Goal: Transaction & Acquisition: Purchase product/service

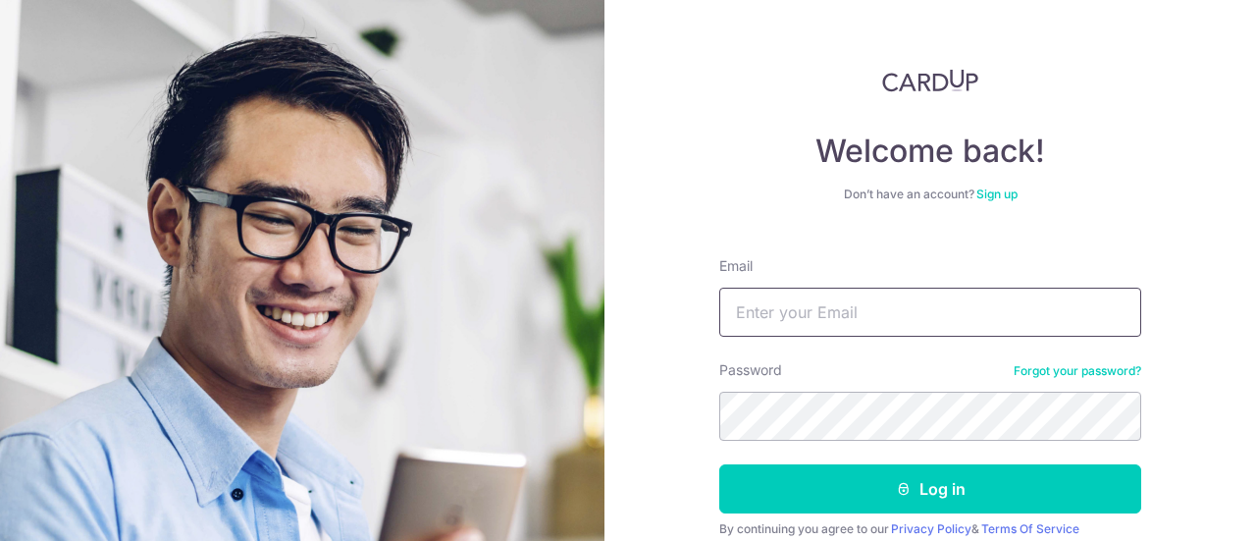
click at [868, 306] on input "Email" at bounding box center [930, 312] width 422 height 49
type input "[EMAIL_ADDRESS][DOMAIN_NAME]"
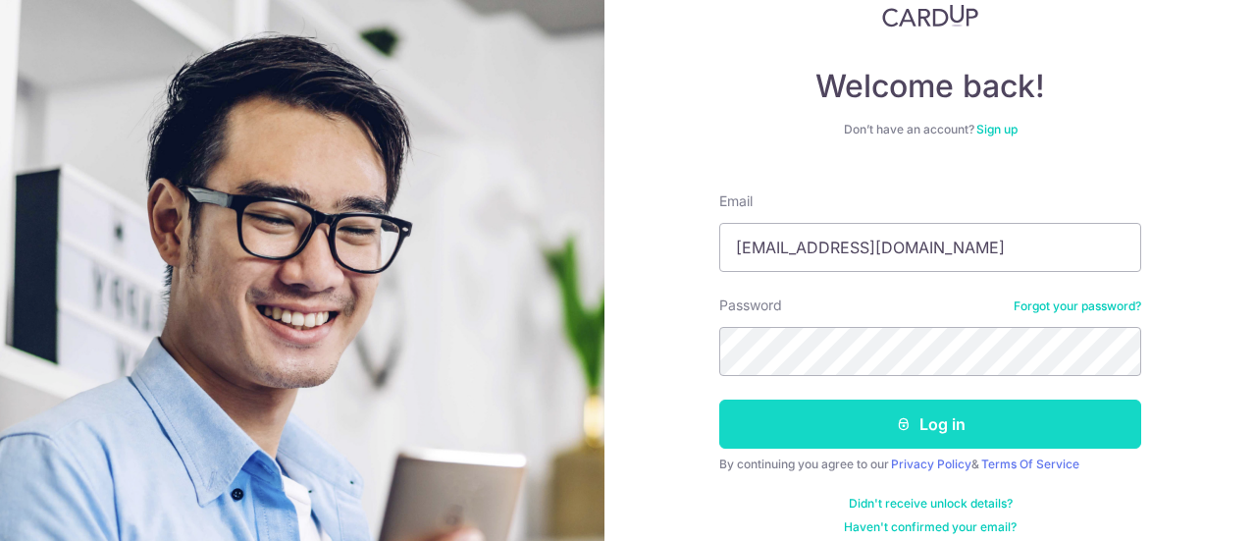
click at [881, 424] on button "Log in" at bounding box center [930, 423] width 422 height 49
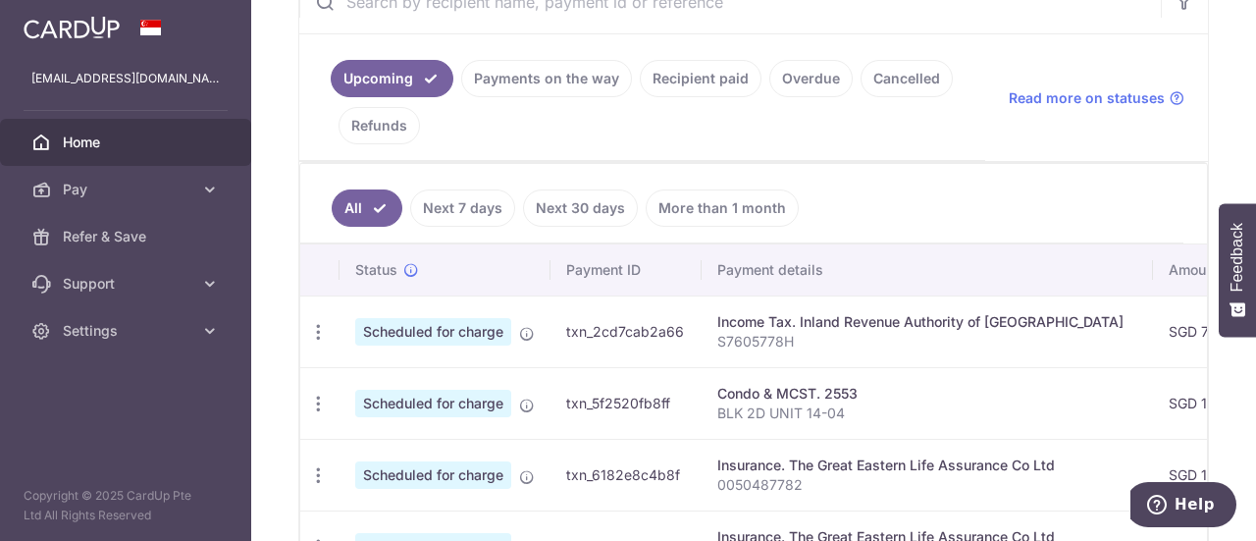
scroll to position [378, 0]
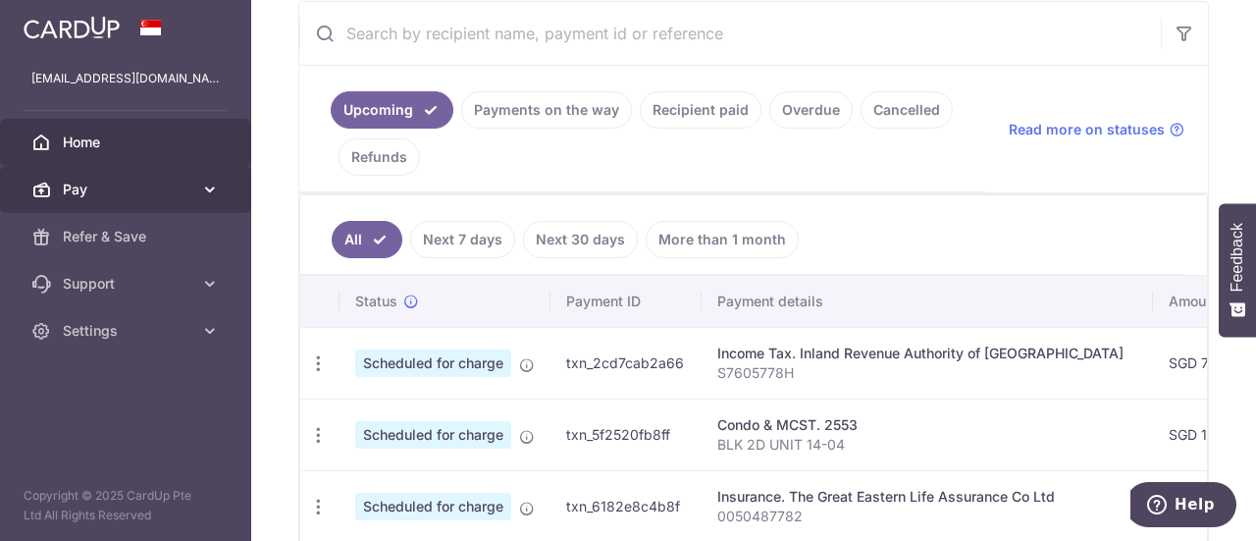
click at [206, 189] on icon at bounding box center [210, 190] width 20 height 20
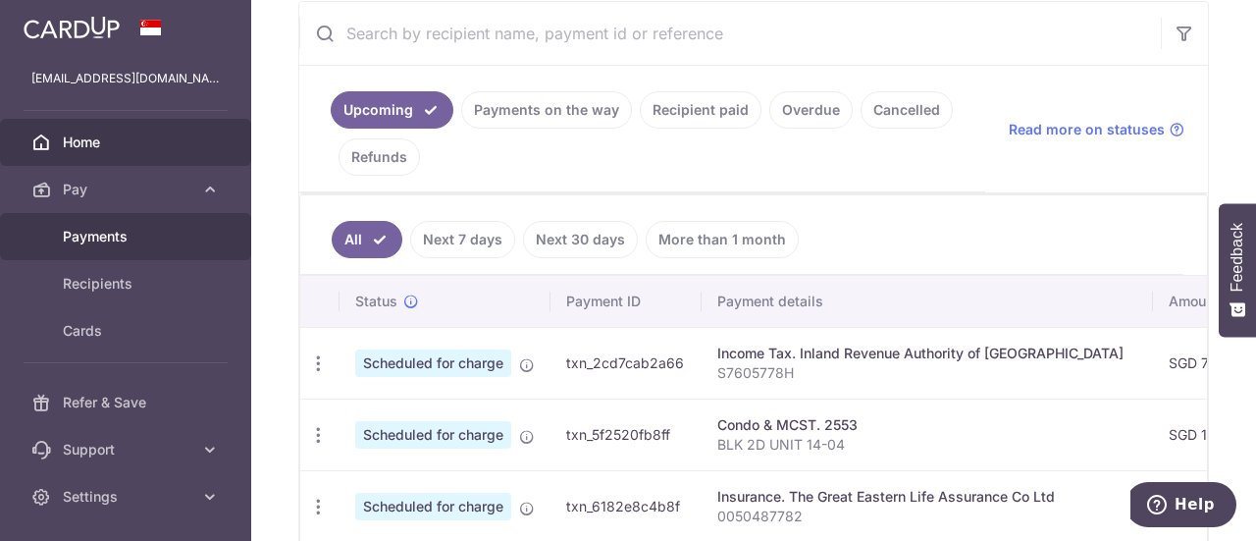
click at [129, 236] on span "Payments" at bounding box center [128, 237] width 130 height 20
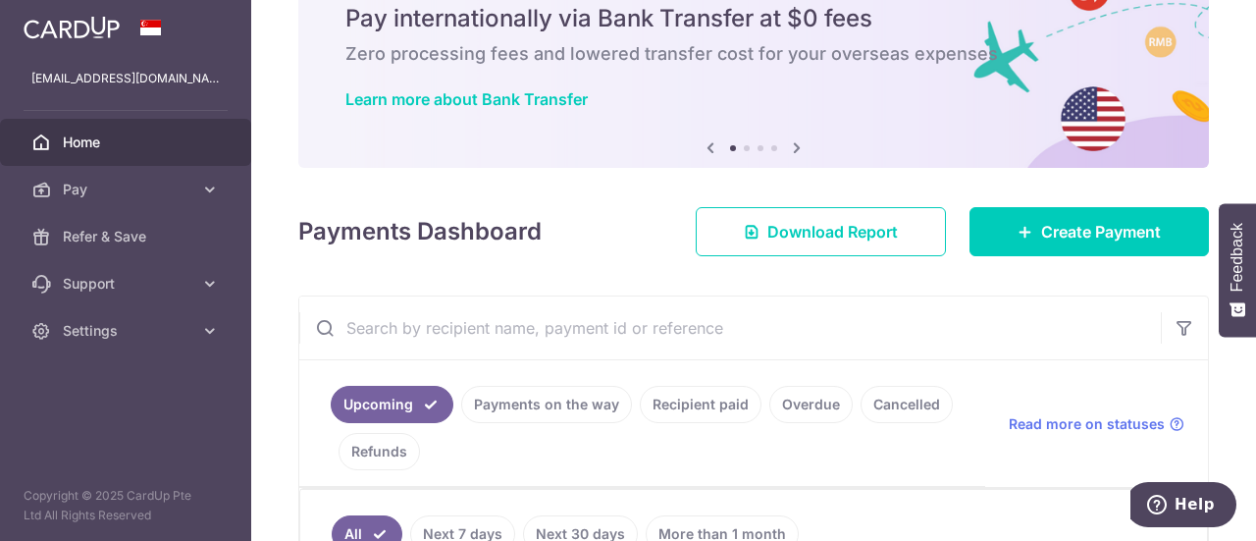
scroll to position [84, 0]
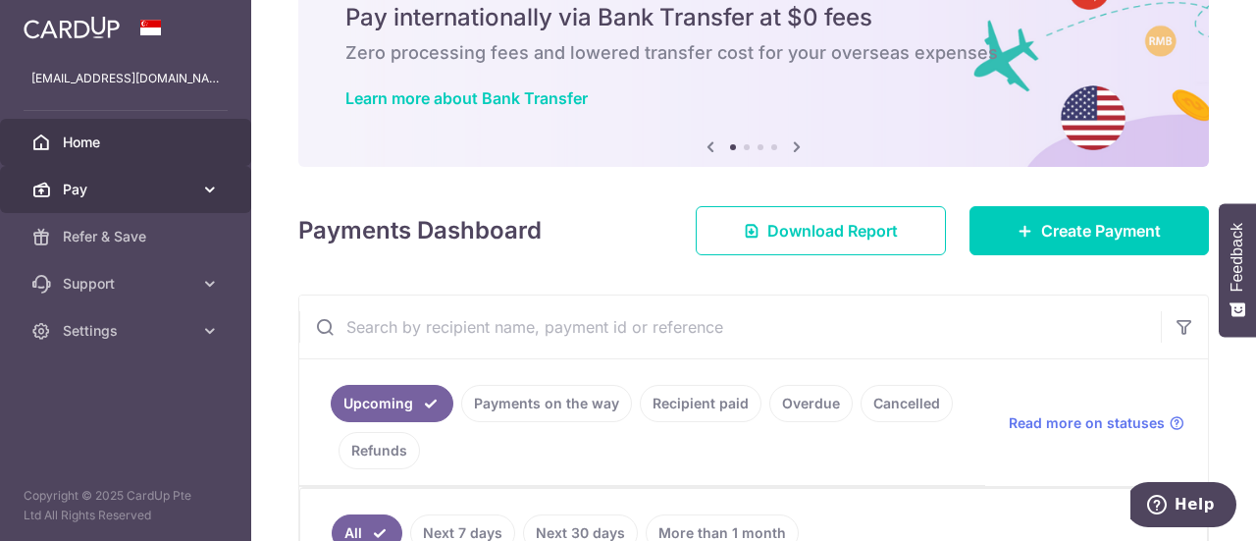
click at [195, 189] on link "Pay" at bounding box center [125, 189] width 251 height 47
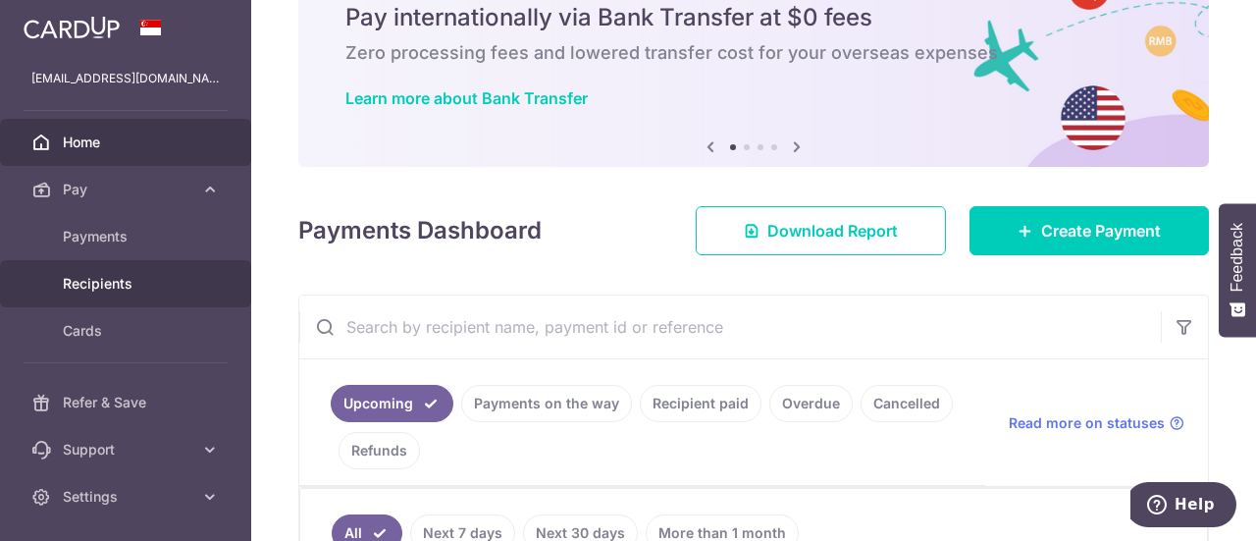
click at [143, 278] on span "Recipients" at bounding box center [128, 284] width 130 height 20
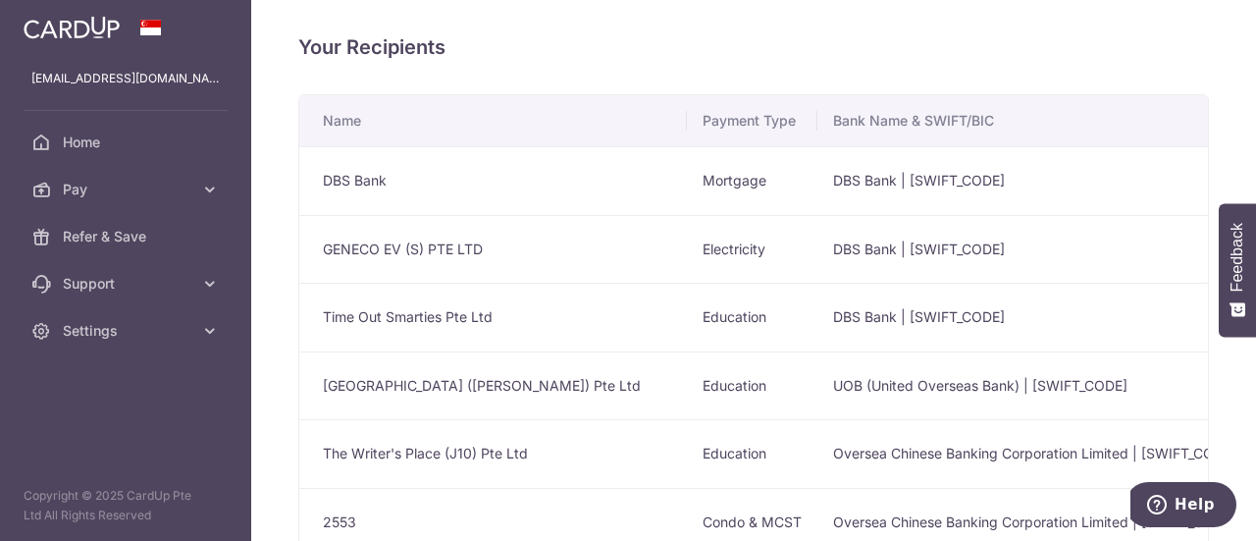
click at [746, 240] on td "Electricity" at bounding box center [752, 249] width 131 height 69
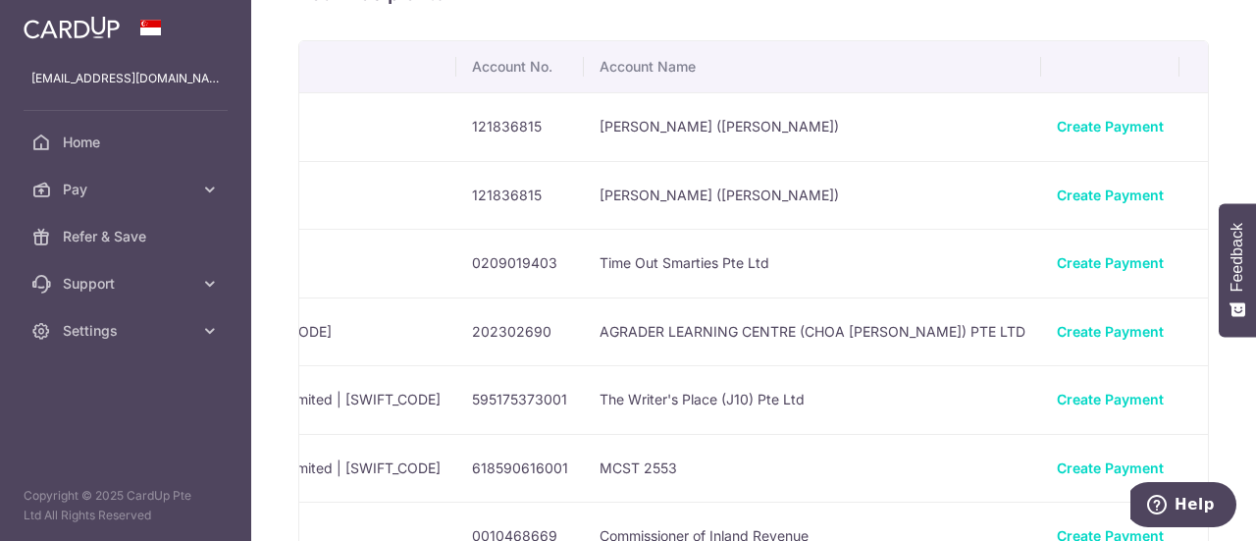
scroll to position [44, 0]
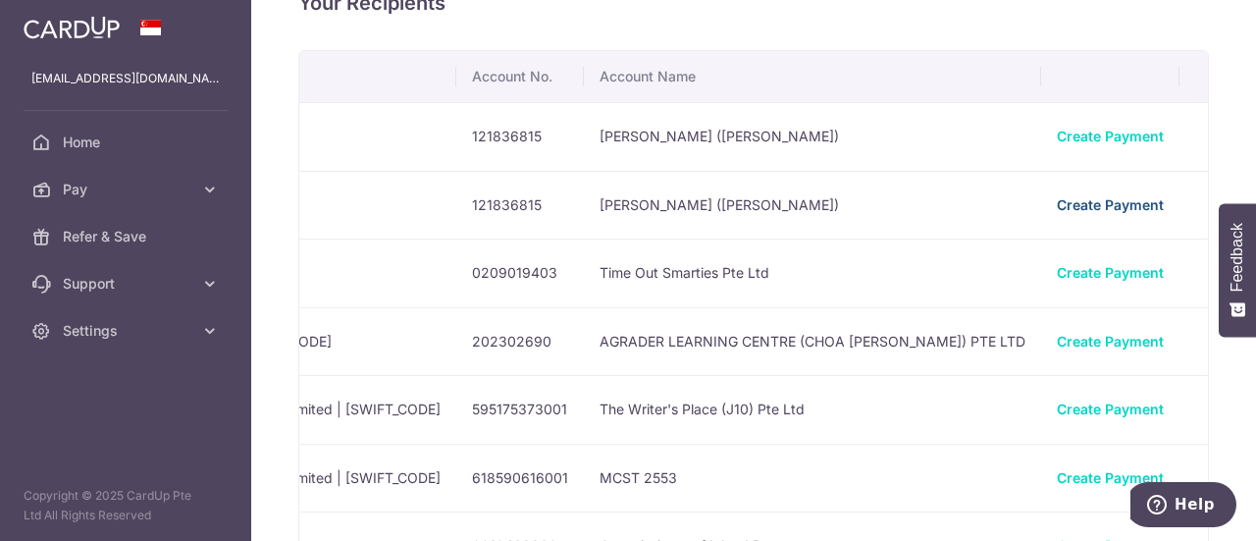
click at [1084, 201] on link "Create Payment" at bounding box center [1110, 204] width 107 height 17
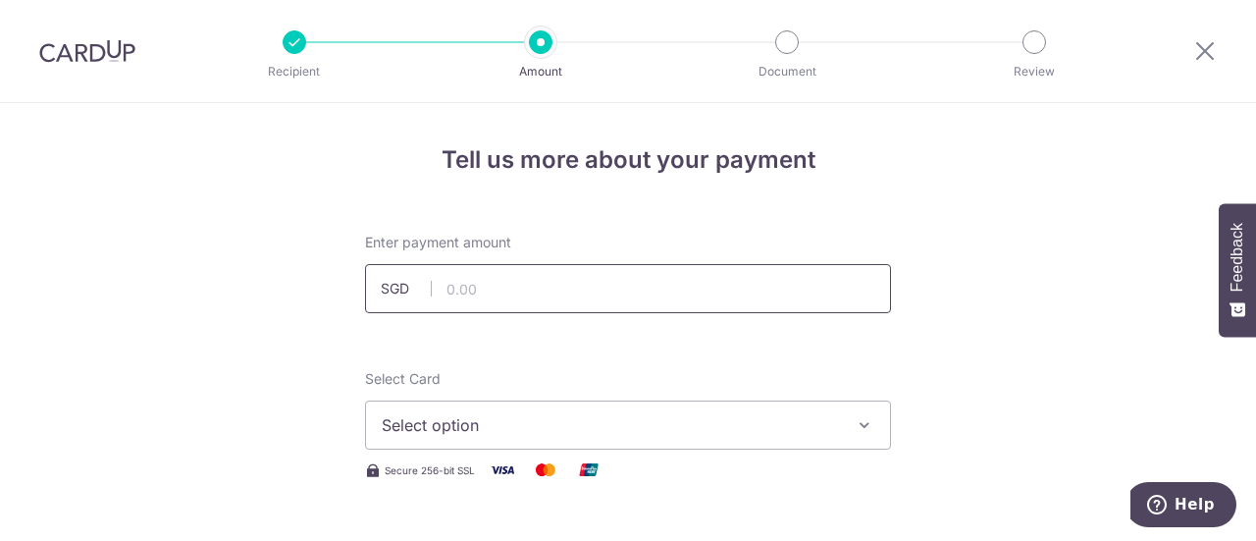
click at [614, 284] on input "text" at bounding box center [628, 288] width 526 height 49
type input "201.34"
click at [818, 416] on span "Select option" at bounding box center [610, 425] width 457 height 24
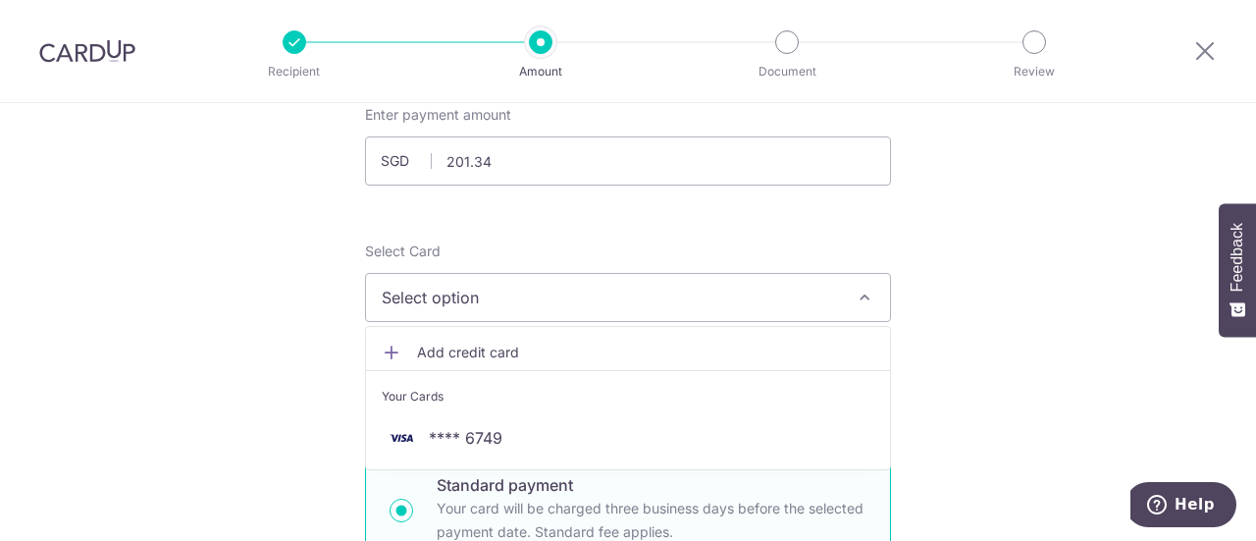
scroll to position [137, 0]
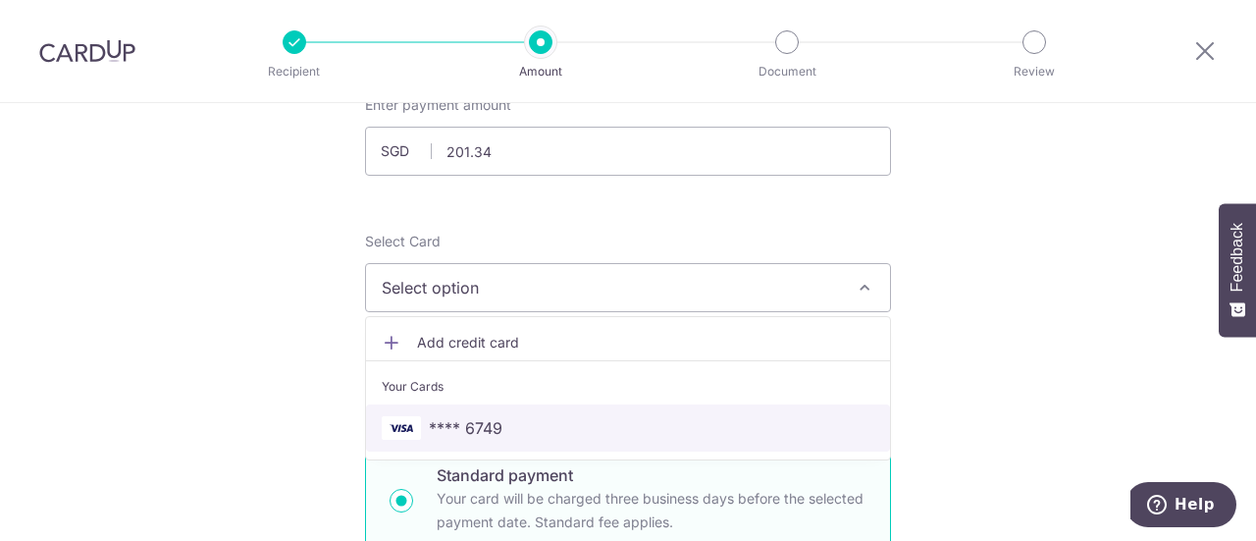
click at [538, 429] on span "**** 6749" at bounding box center [628, 428] width 493 height 24
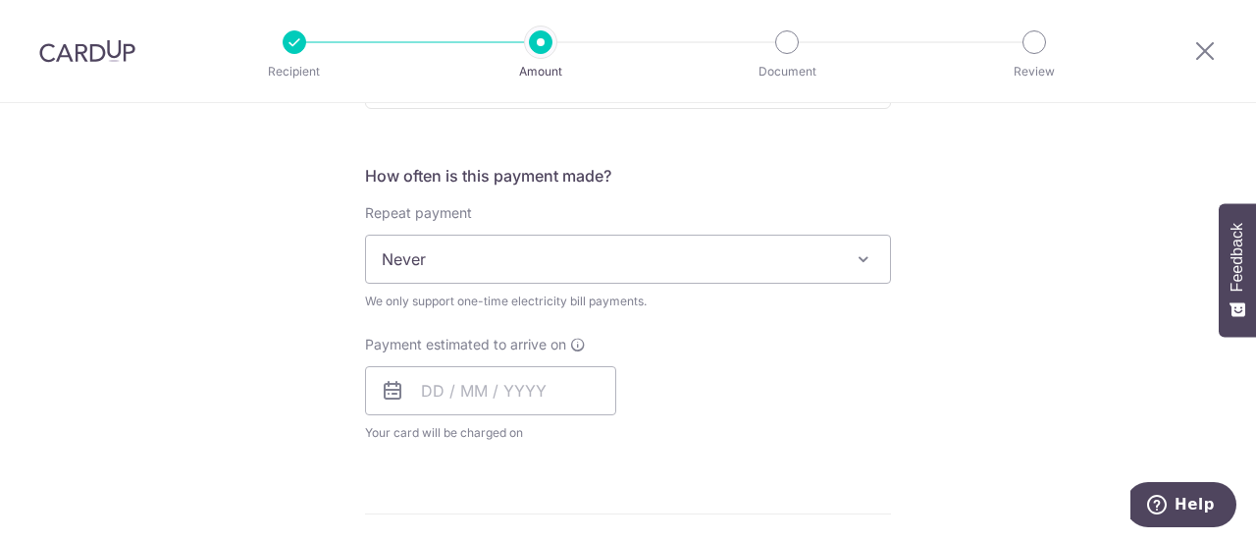
scroll to position [706, 0]
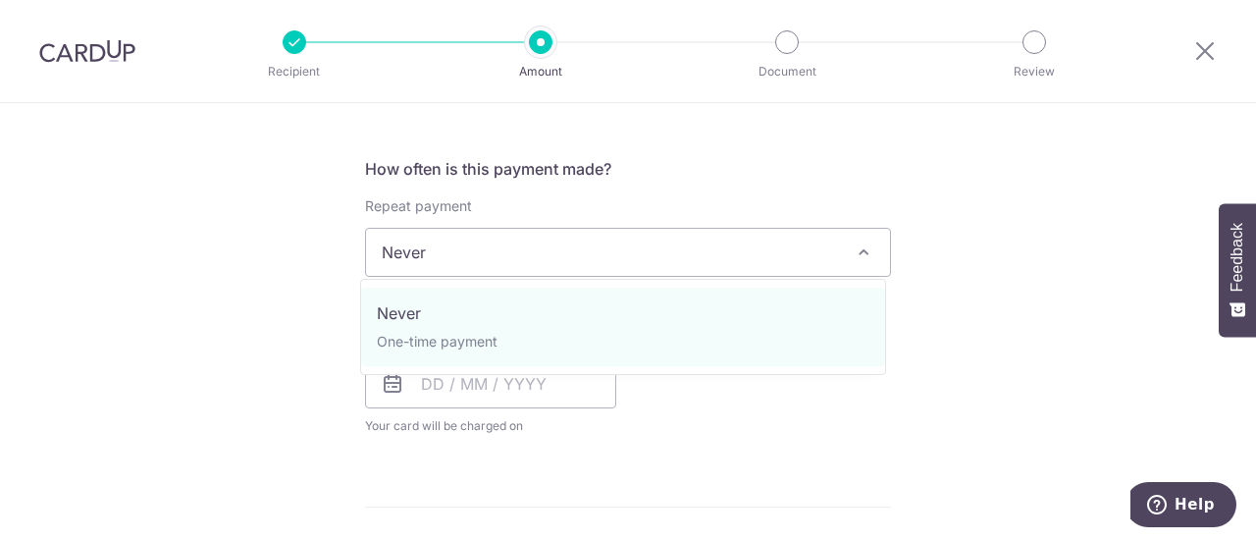
click at [859, 244] on span at bounding box center [864, 252] width 24 height 24
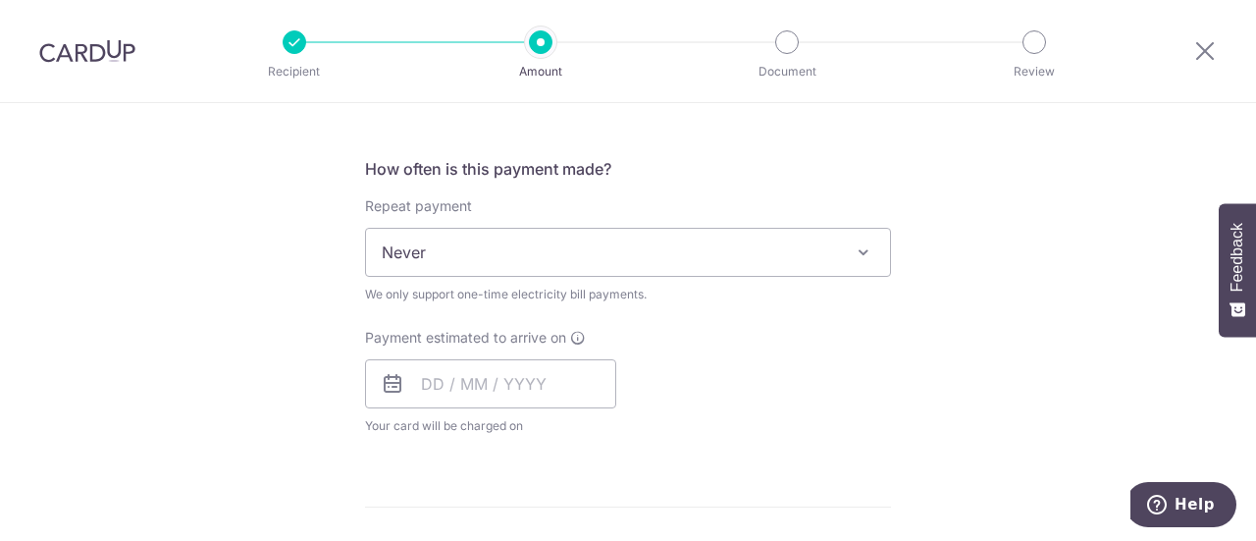
click at [859, 244] on span at bounding box center [864, 252] width 24 height 24
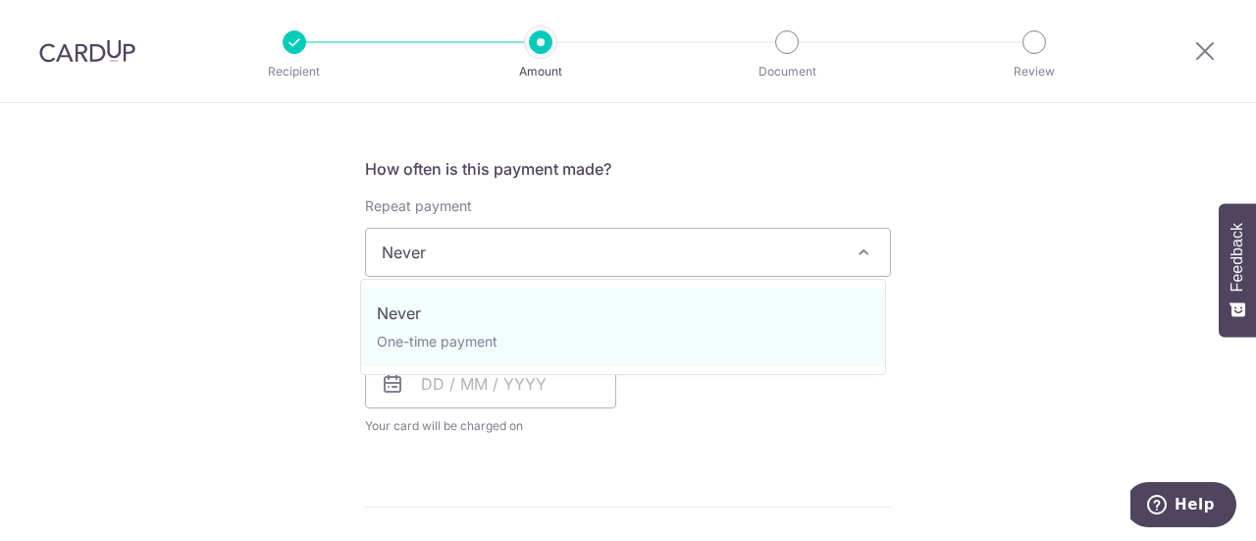
click at [859, 244] on span at bounding box center [864, 252] width 24 height 24
click at [817, 286] on span "Never One-time payment" at bounding box center [623, 327] width 526 height 96
click at [929, 253] on div "Tell us more about your payment Enter payment amount SGD 201.34 201.34 Select C…" at bounding box center [628, 298] width 1256 height 1803
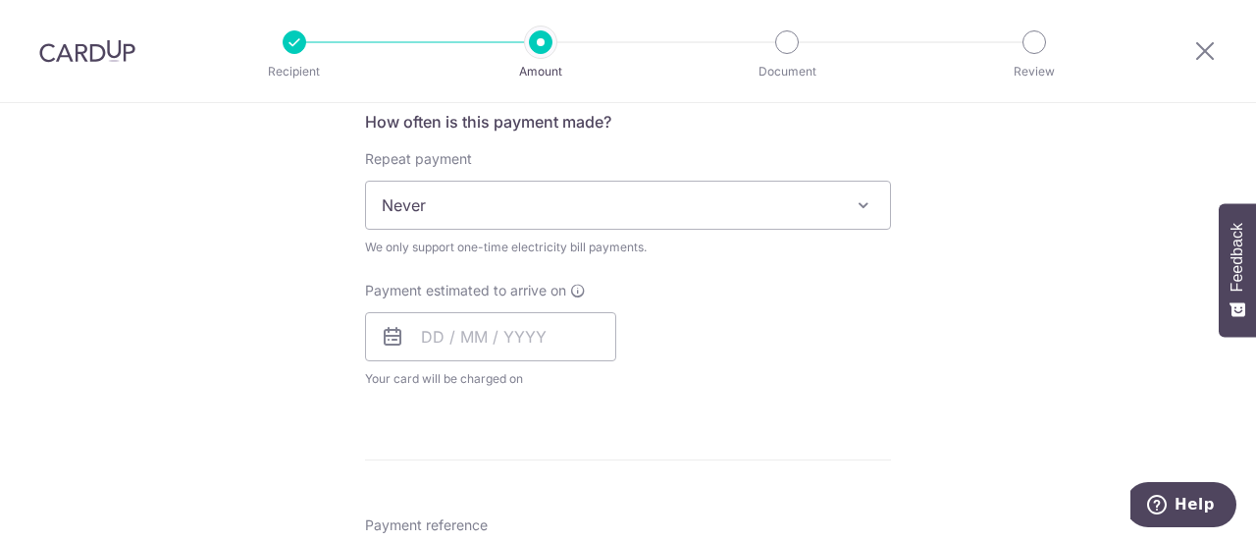
scroll to position [812, 0]
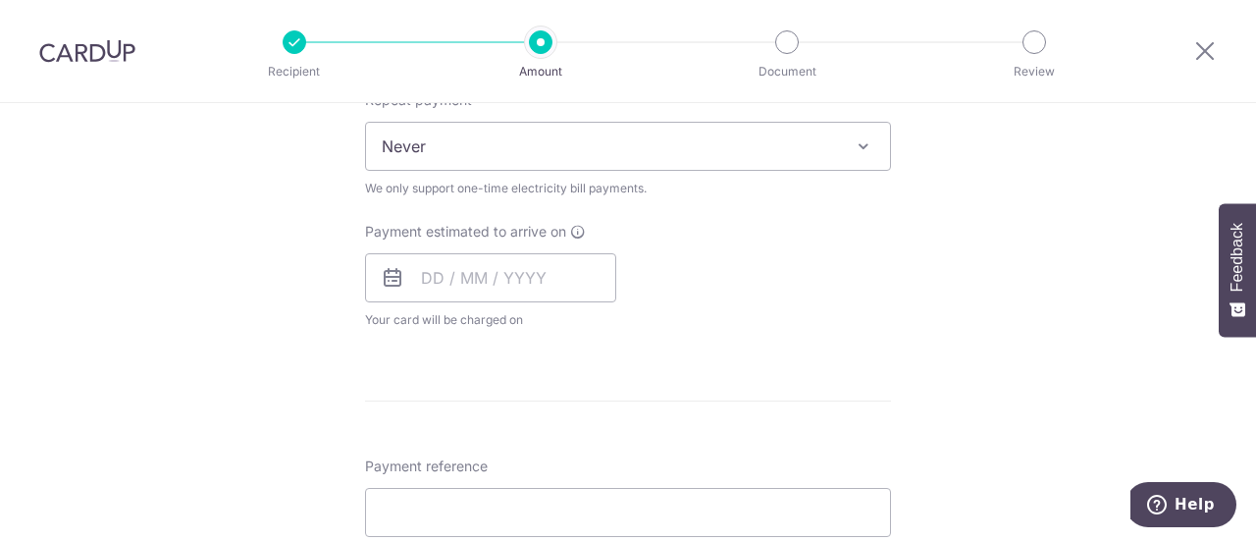
click at [391, 277] on icon at bounding box center [393, 278] width 24 height 24
click at [484, 275] on input "text" at bounding box center [490, 277] width 251 height 49
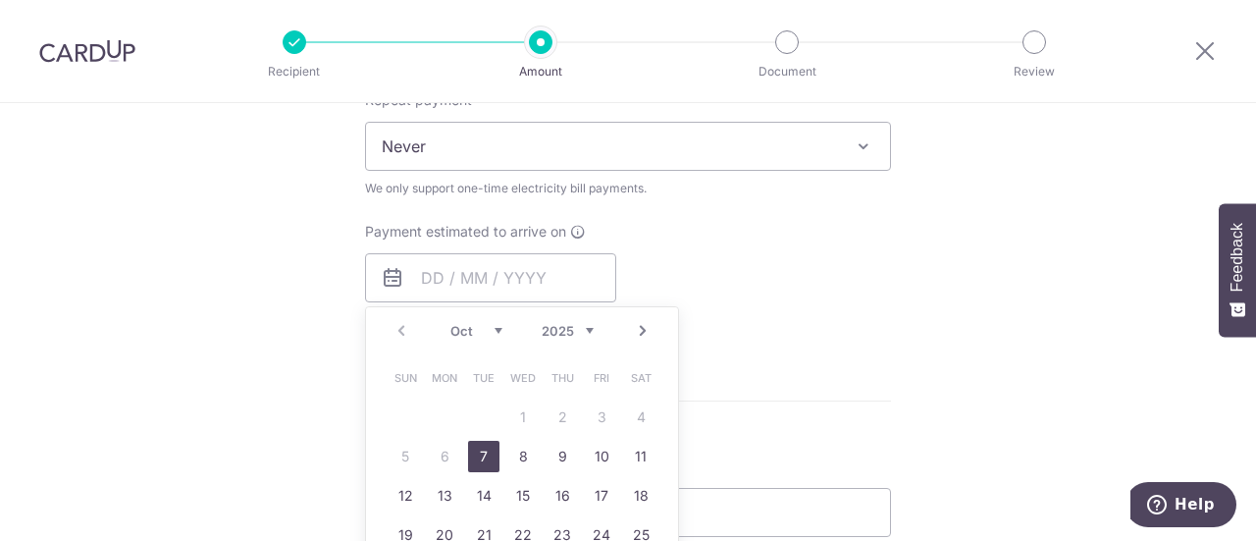
click at [479, 445] on link "7" at bounding box center [483, 456] width 31 height 31
type input "[DATE]"
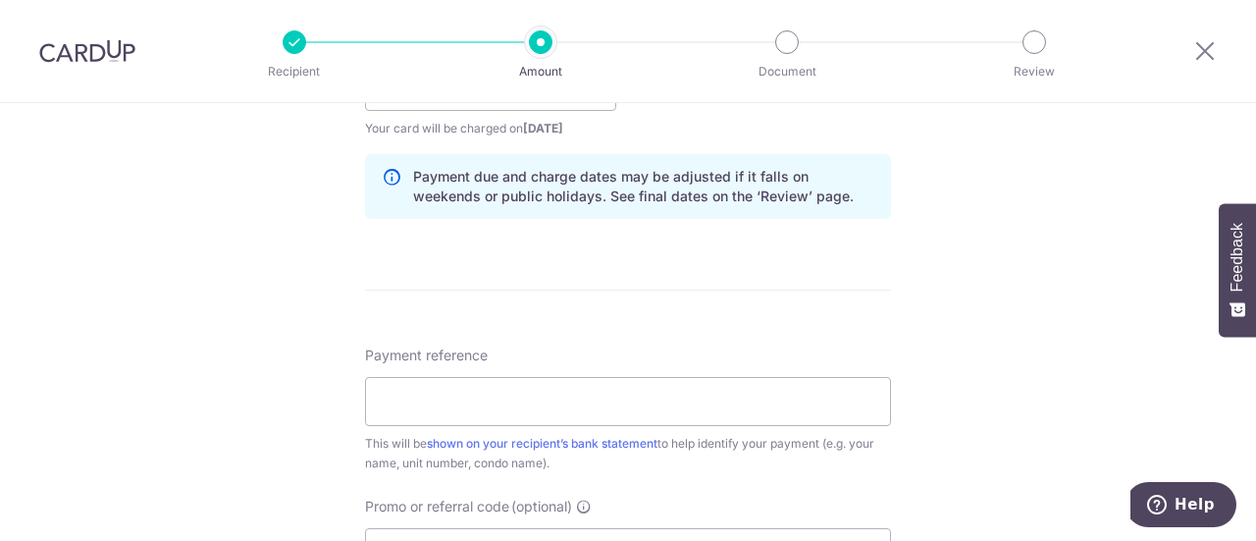
scroll to position [1005, 0]
click at [601, 386] on input "Payment reference" at bounding box center [628, 399] width 526 height 49
type input "GC8150888E"
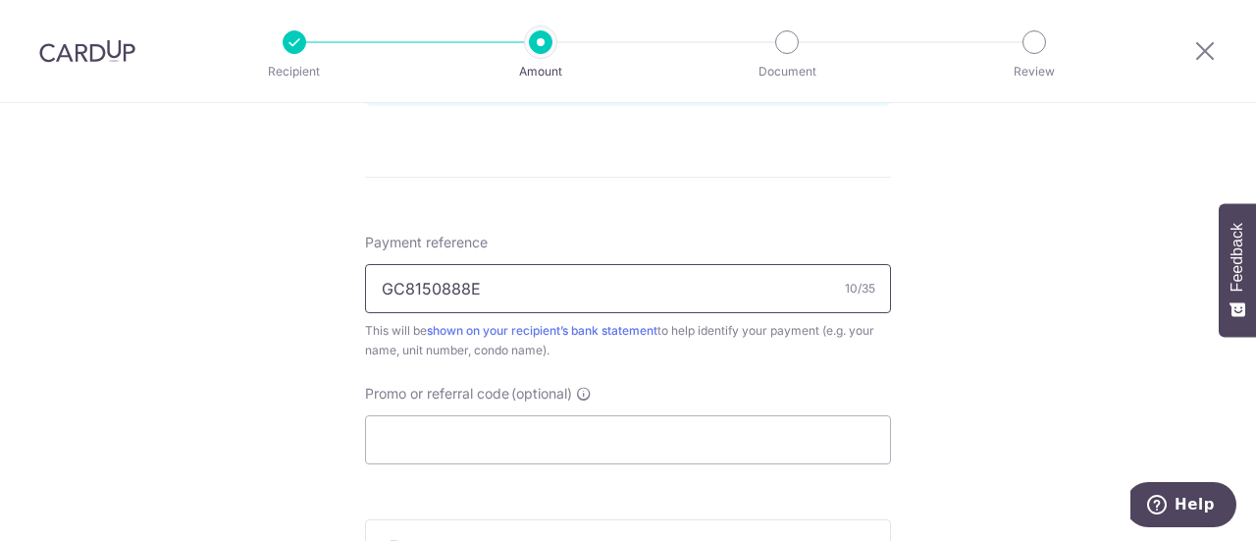
scroll to position [1171, 0]
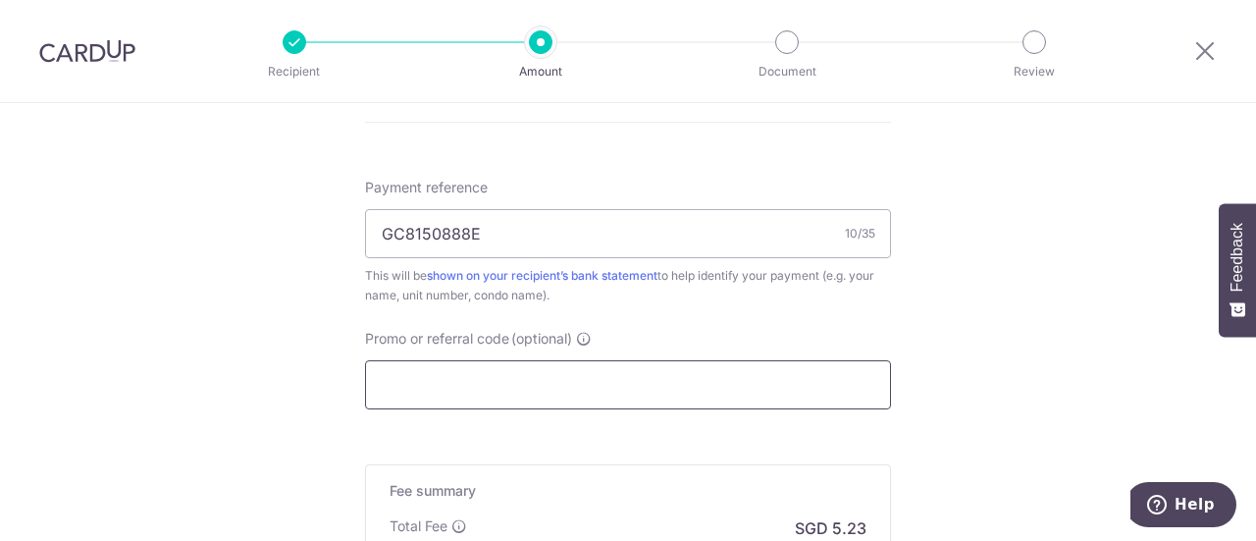
click at [631, 371] on input "Promo or referral code (optional)" at bounding box center [628, 384] width 526 height 49
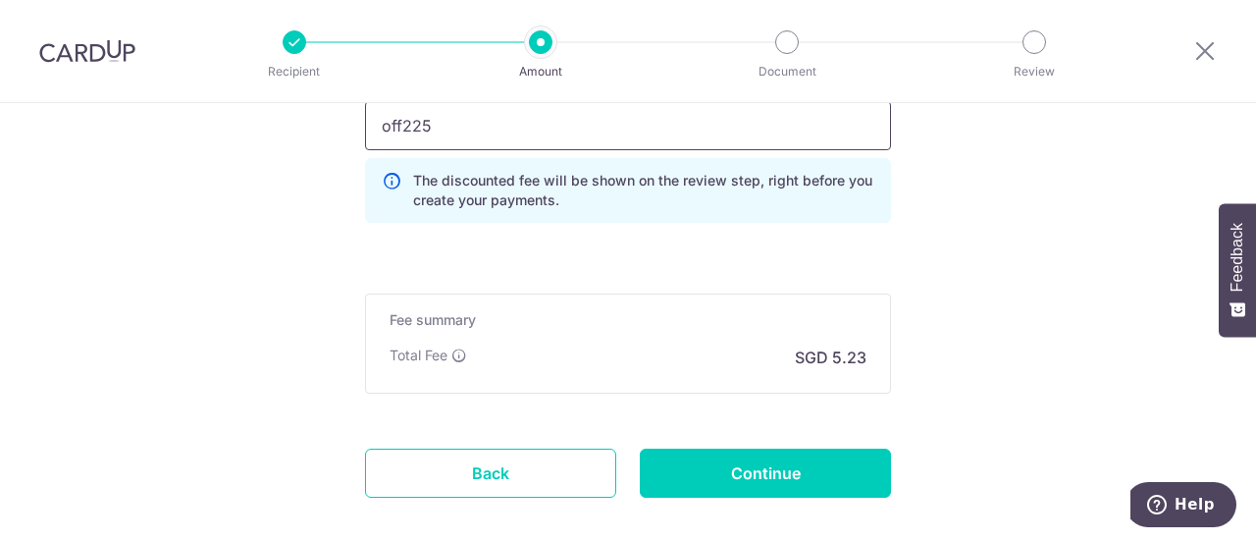
scroll to position [1432, 0]
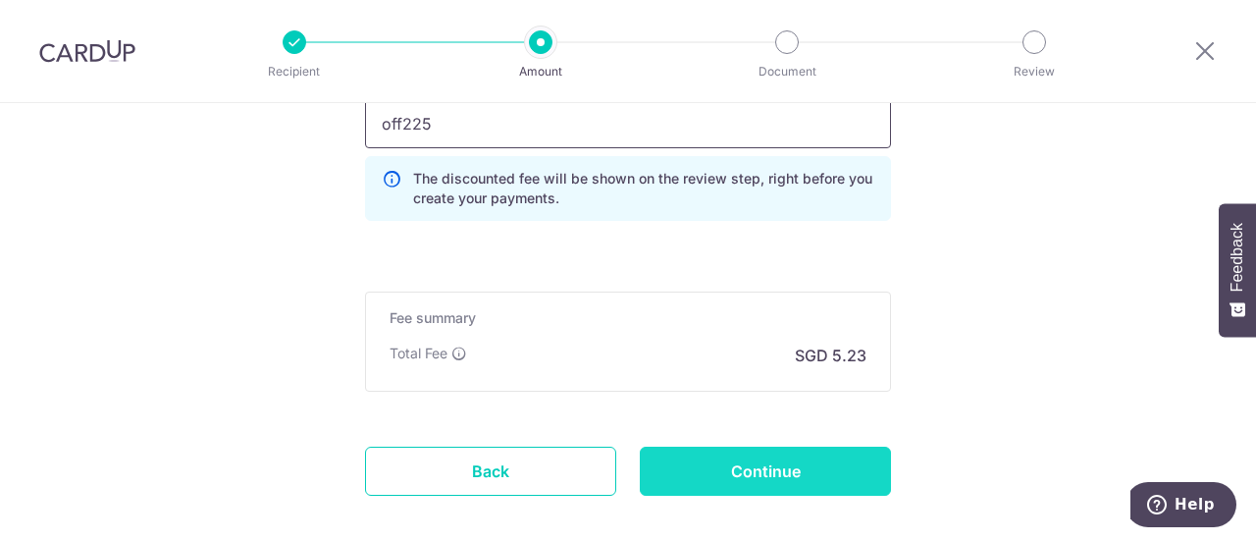
type input "off225"
click at [715, 459] on input "Continue" at bounding box center [765, 470] width 251 height 49
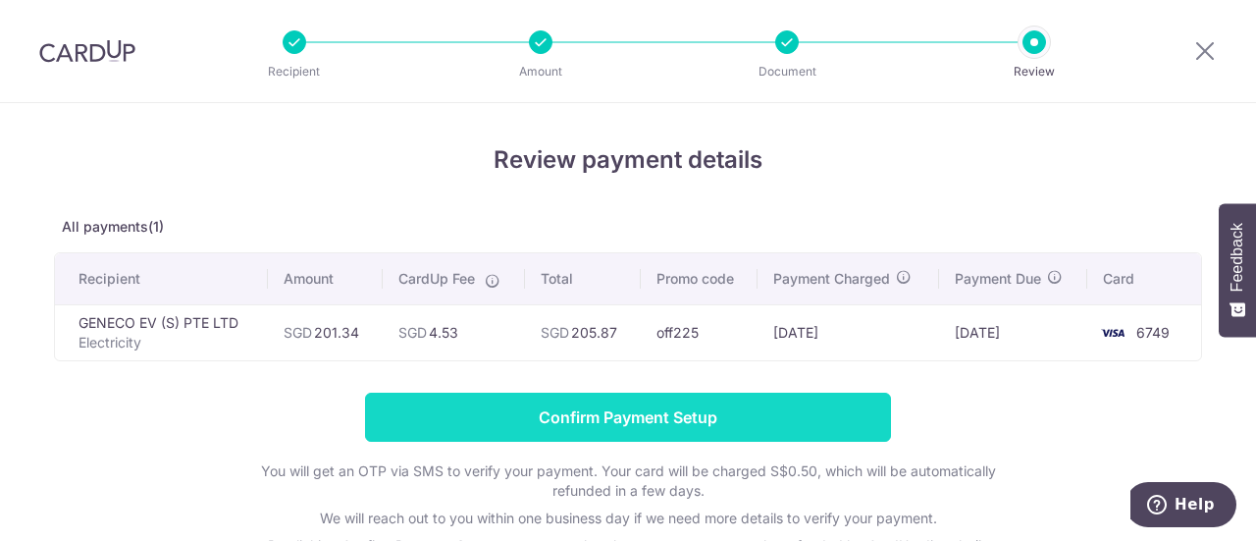
click at [780, 412] on input "Confirm Payment Setup" at bounding box center [628, 417] width 526 height 49
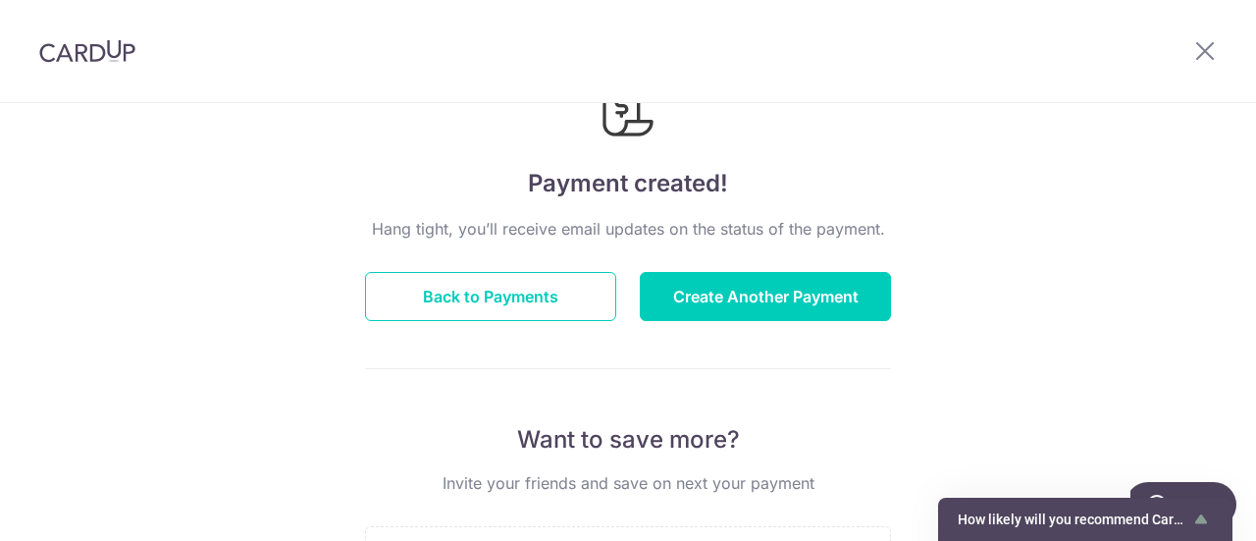
scroll to position [102, 0]
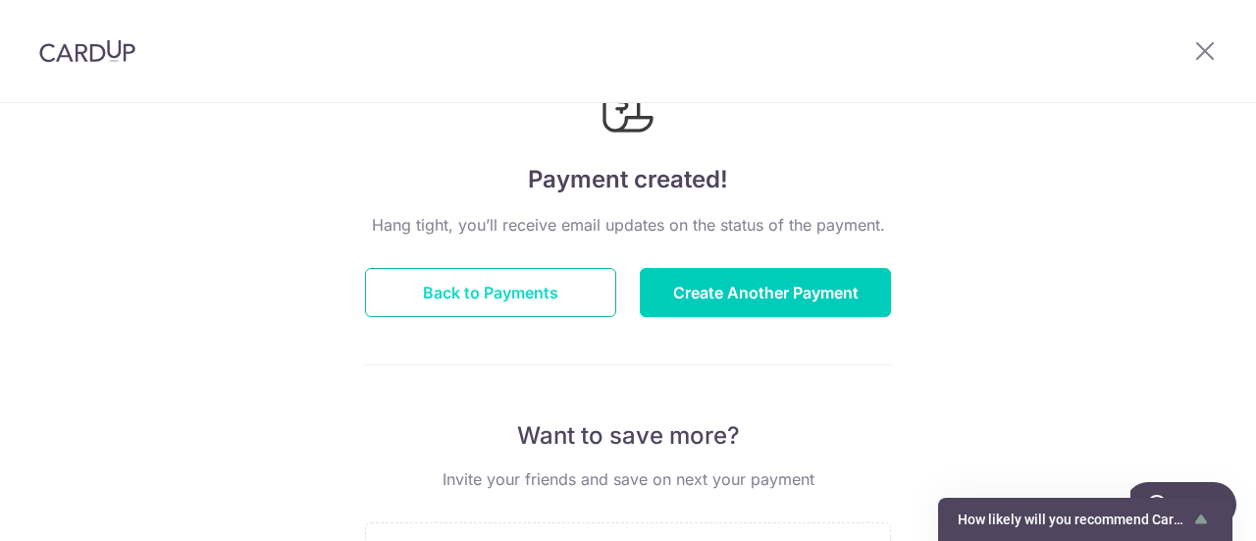
click at [536, 293] on button "Back to Payments" at bounding box center [490, 292] width 251 height 49
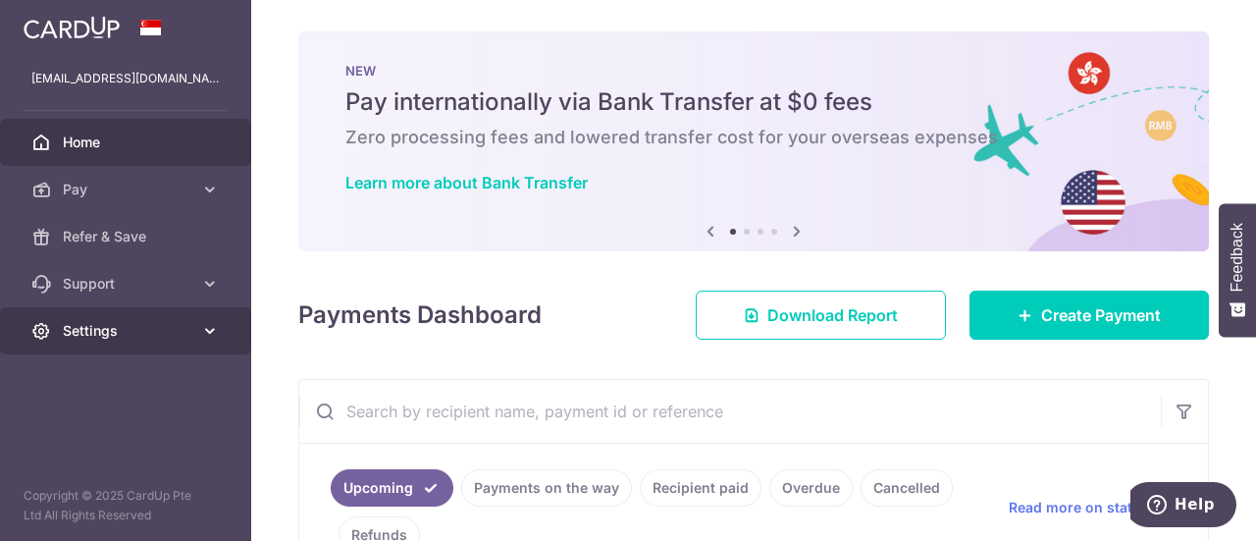
click at [205, 325] on icon at bounding box center [210, 331] width 20 height 20
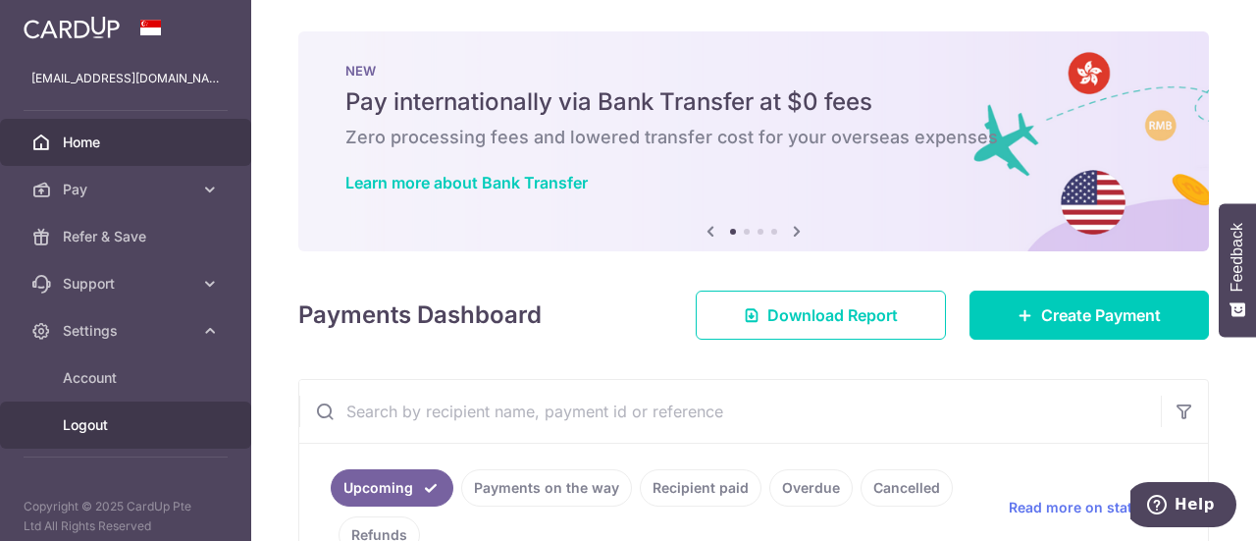
click at [108, 427] on span "Logout" at bounding box center [128, 425] width 130 height 20
